Goal: Find specific page/section: Find specific page/section

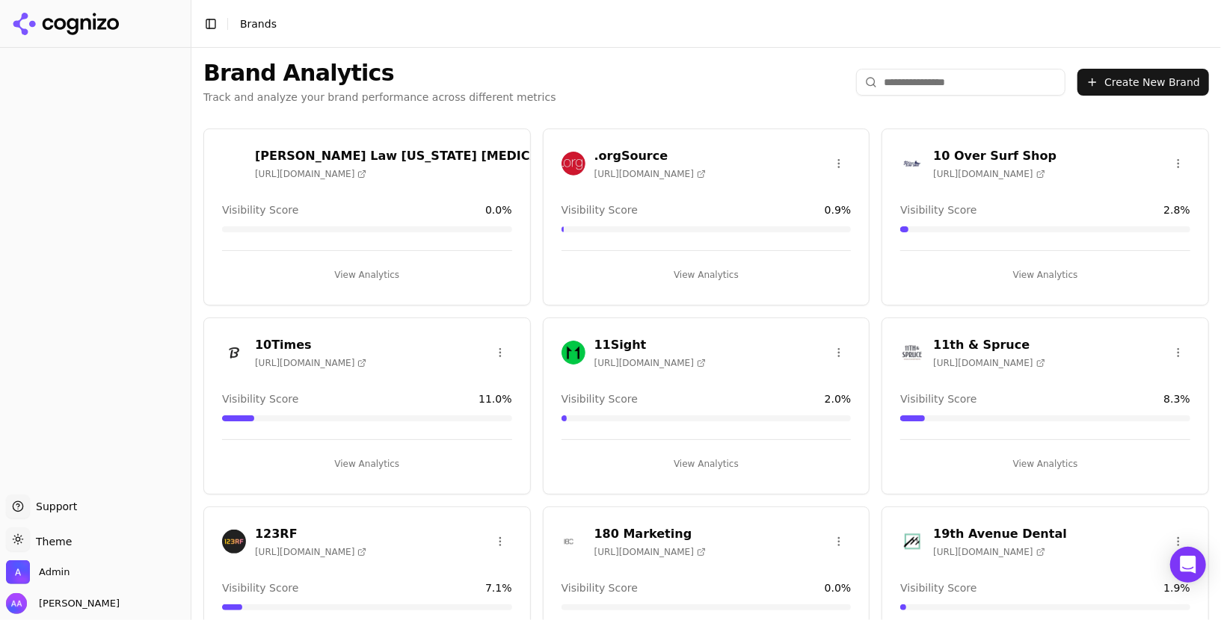
click at [948, 64] on div "Brand Analytics Track and analyze your brand performance across different metri…" at bounding box center [705, 82] width 1029 height 69
click at [939, 79] on input "search" at bounding box center [960, 82] width 209 height 27
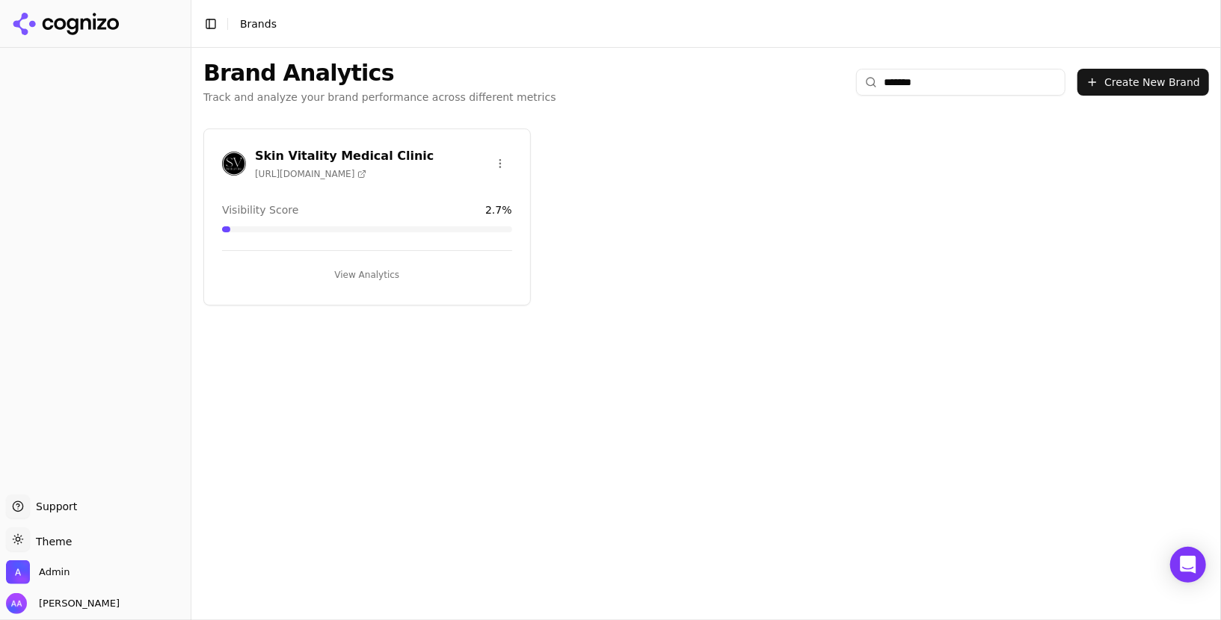
type input "*******"
click at [230, 177] on div "Skin Vitality Medical Clinic [URL][DOMAIN_NAME]" at bounding box center [328, 163] width 212 height 33
click at [231, 161] on img at bounding box center [234, 164] width 24 height 24
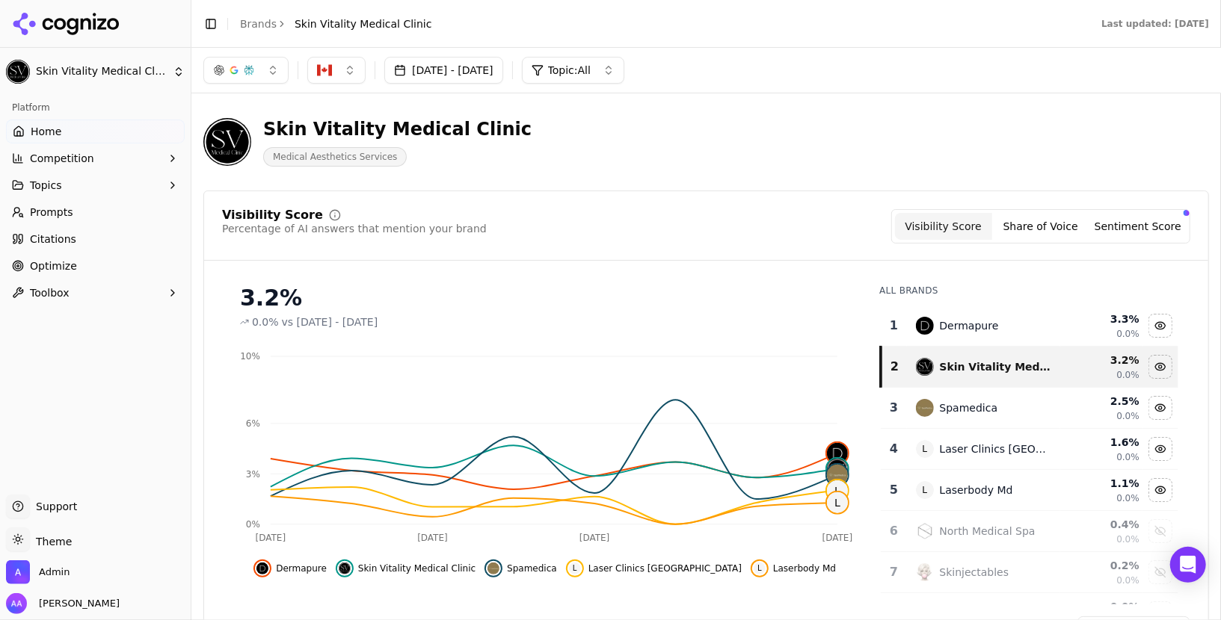
click at [58, 212] on span "Prompts" at bounding box center [51, 212] width 43 height 15
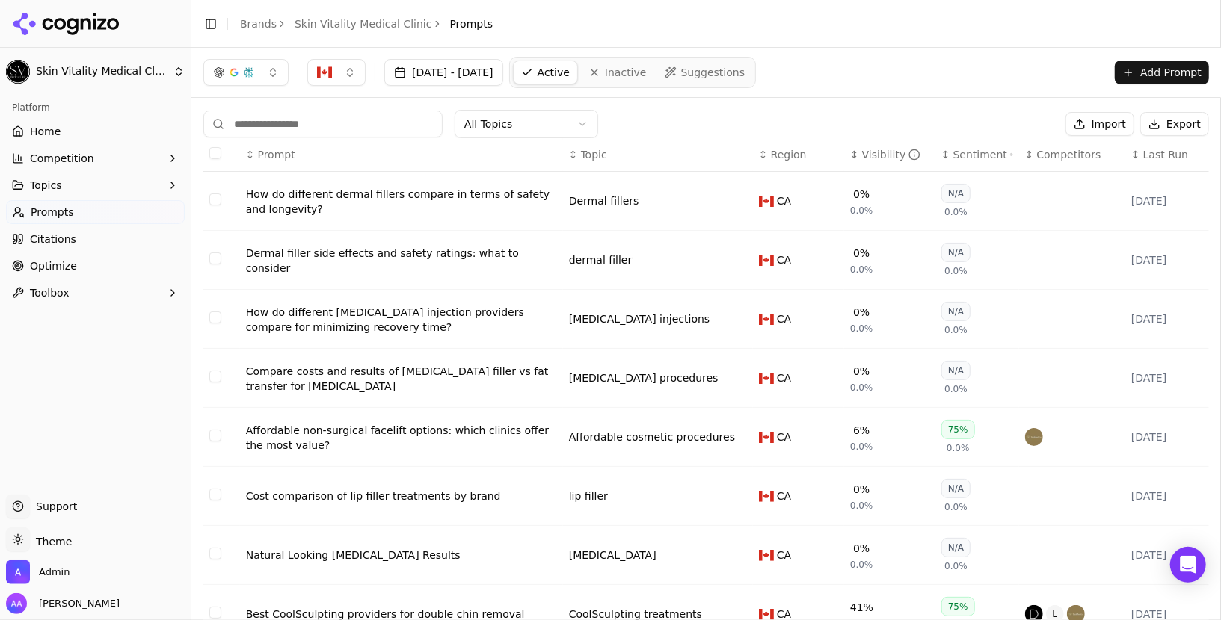
click at [1171, 154] on span "Last Run" at bounding box center [1165, 154] width 45 height 15
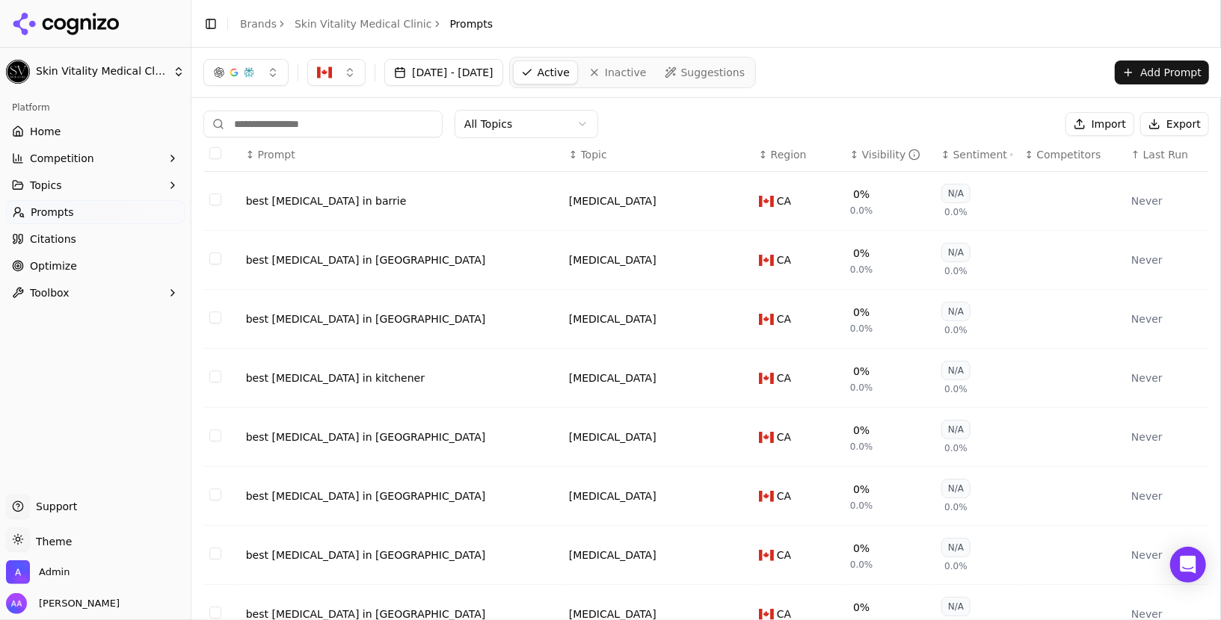
scroll to position [185, 0]
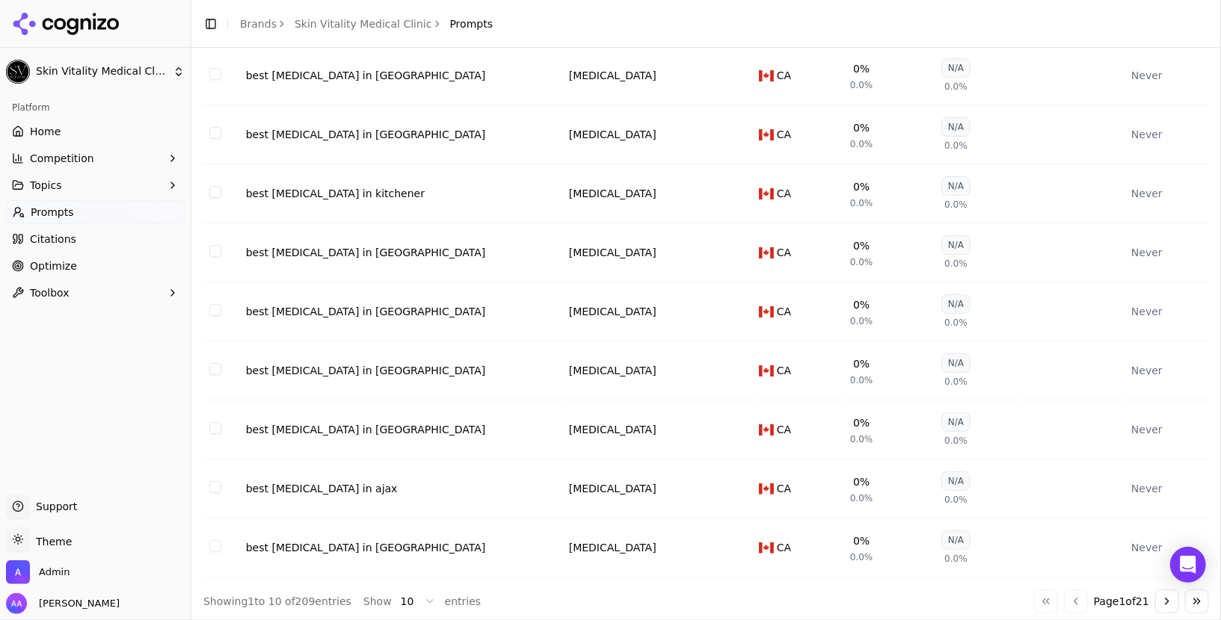
click at [1162, 596] on button "Go to next page" at bounding box center [1167, 602] width 24 height 24
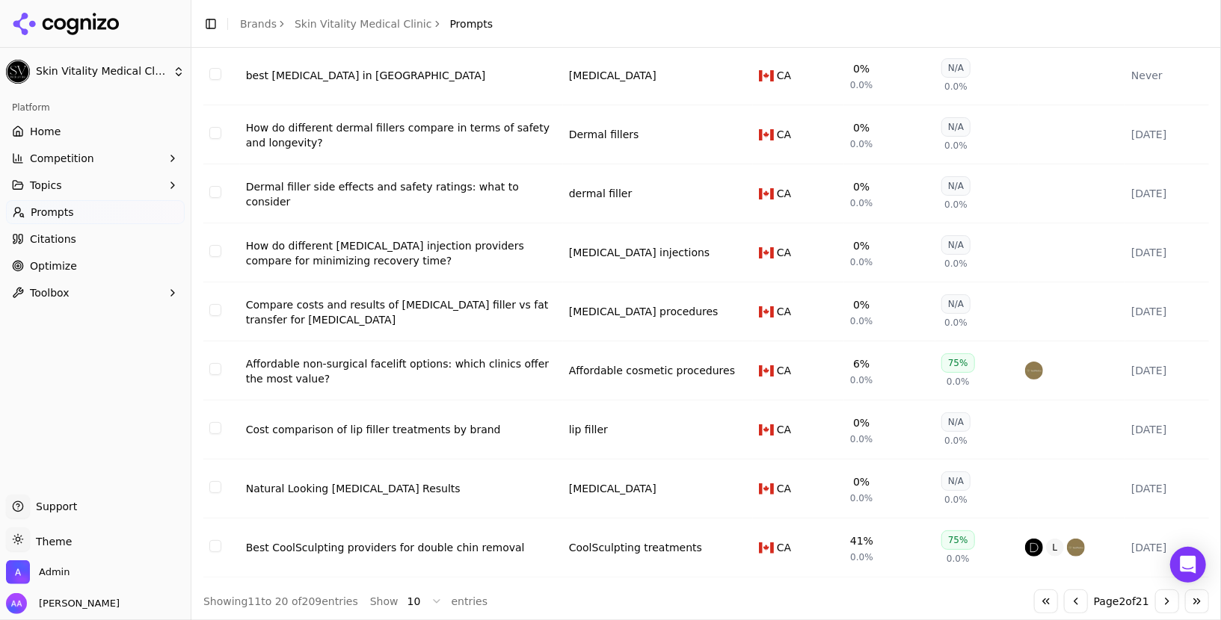
click at [1072, 597] on button "Go to previous page" at bounding box center [1076, 602] width 24 height 24
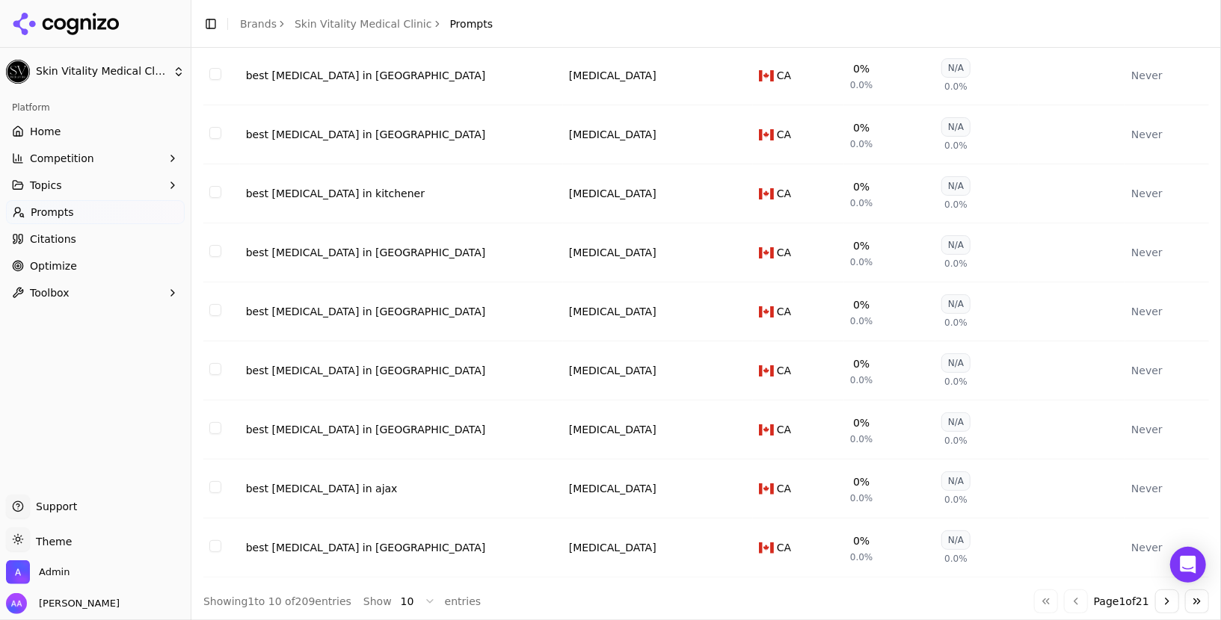
click at [1035, 598] on div "Go to first page Go to previous page Page 1 of 21 Go to next page Go to last pa…" at bounding box center [1121, 602] width 175 height 24
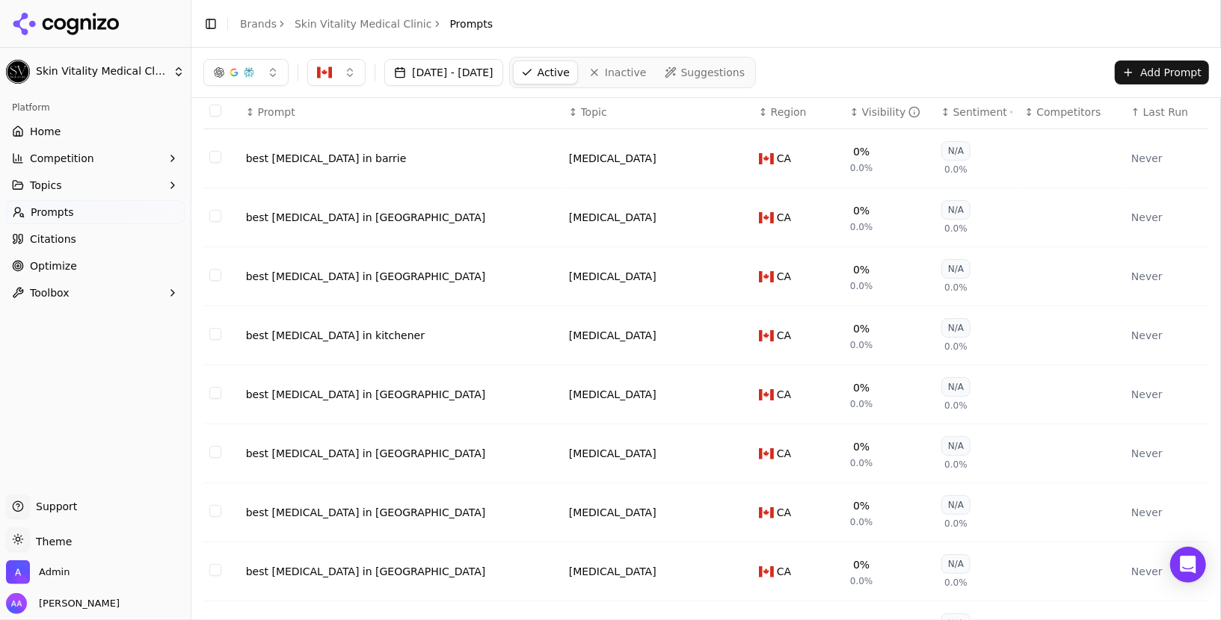
scroll to position [0, 0]
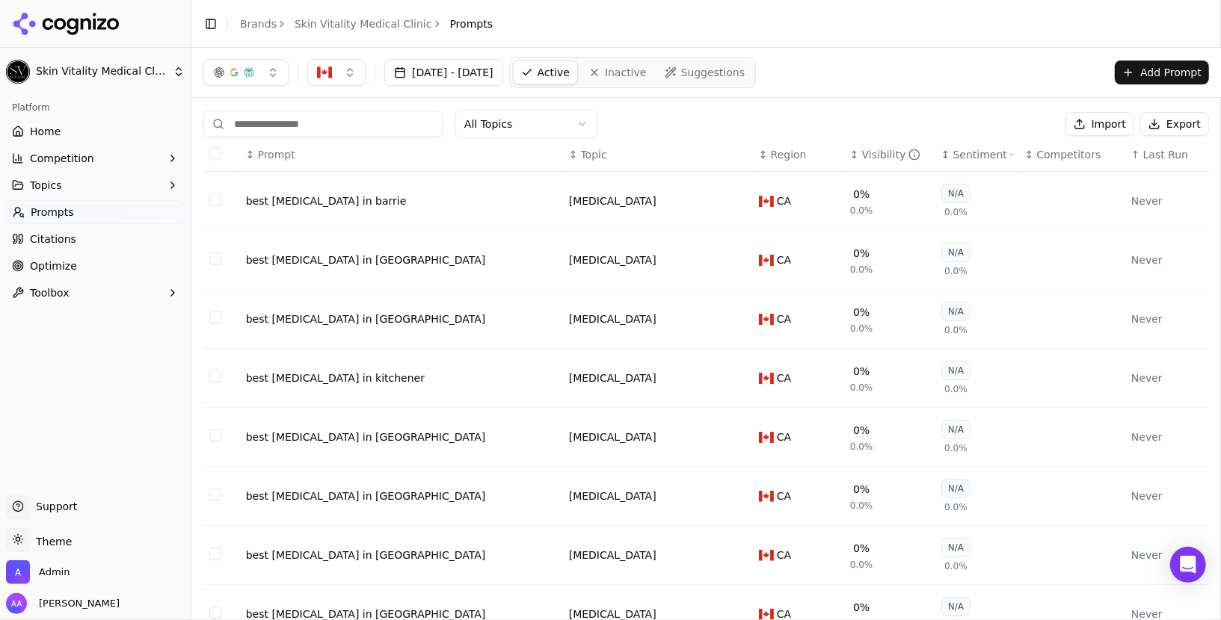
click at [114, 133] on link "Home" at bounding box center [95, 132] width 179 height 24
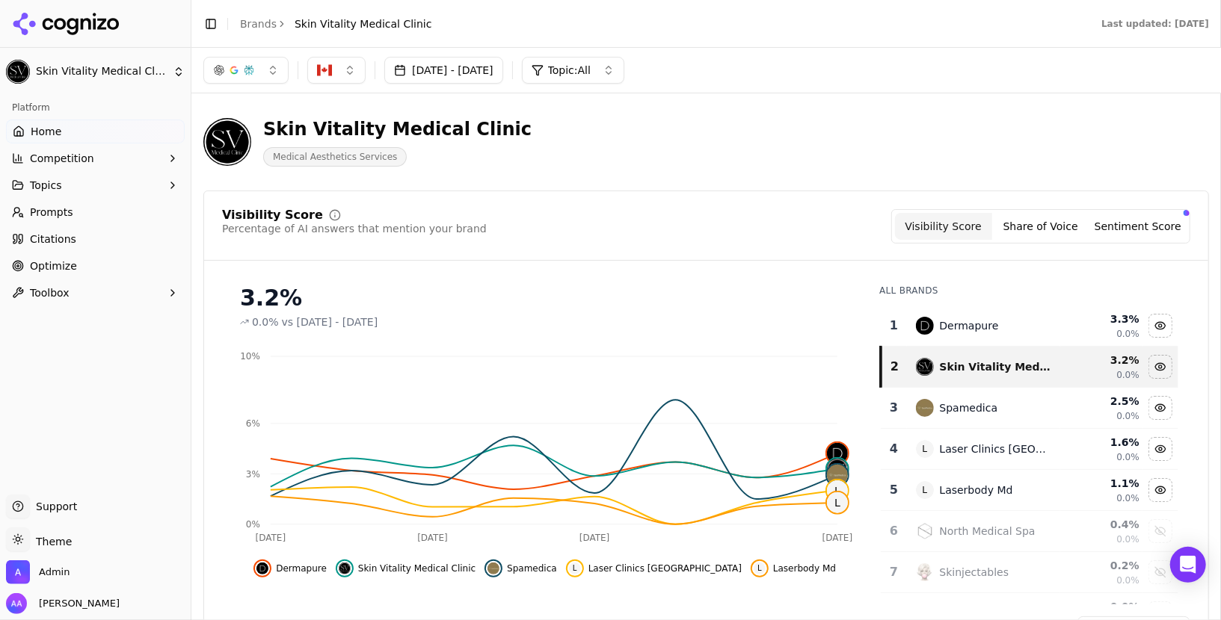
click at [686, 185] on header "Skin Vitality Medical Clinic Medical Aesthetics Services" at bounding box center [705, 147] width 1005 height 85
